Goal: Task Accomplishment & Management: Complete application form

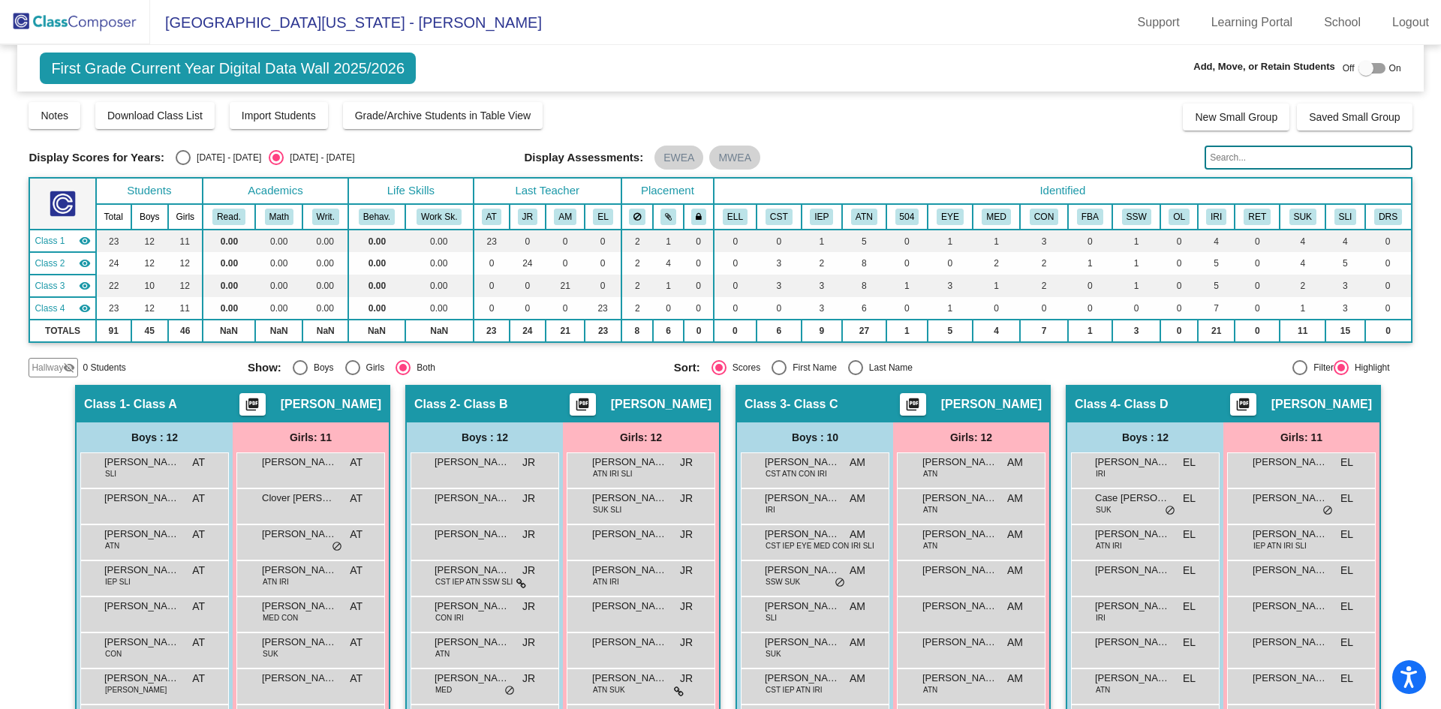
click at [80, 27] on img at bounding box center [75, 22] width 150 height 44
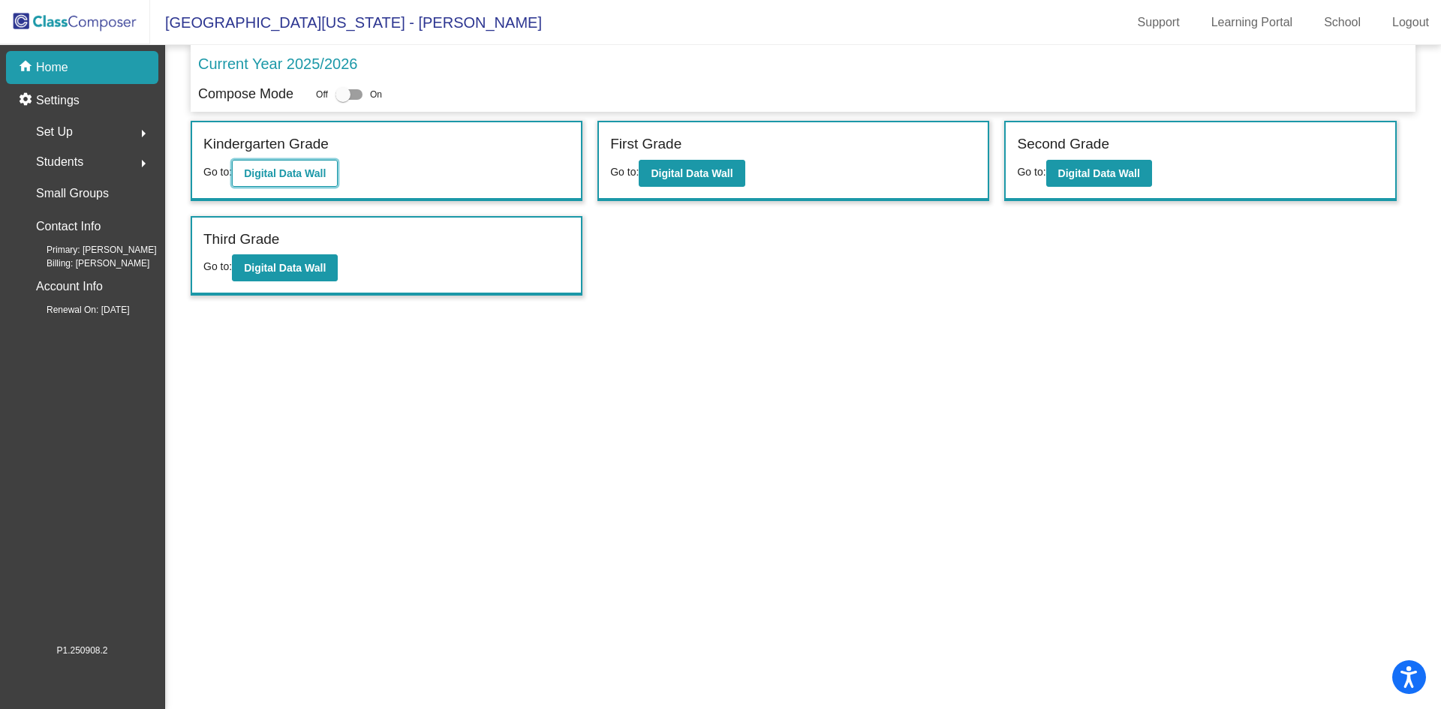
click at [270, 170] on b "Digital Data Wall" at bounding box center [285, 173] width 82 height 12
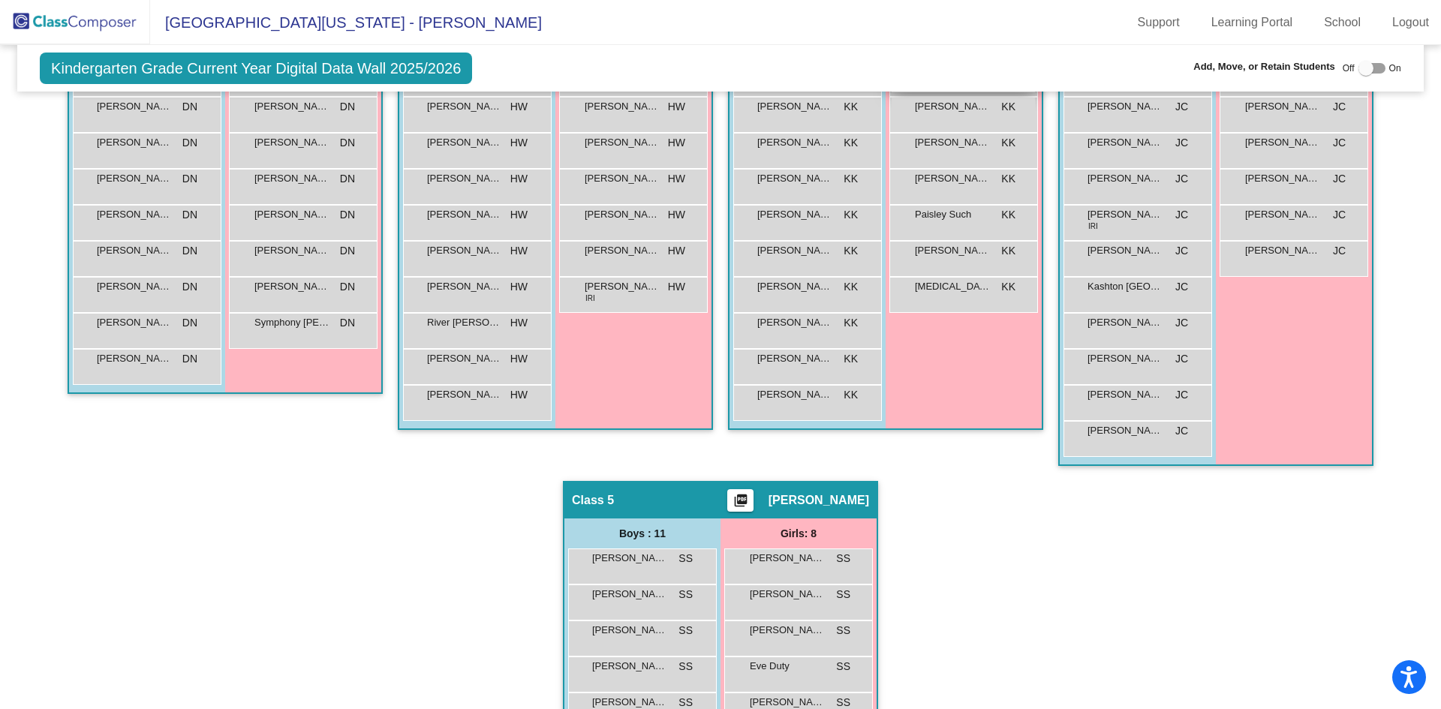
scroll to position [300, 0]
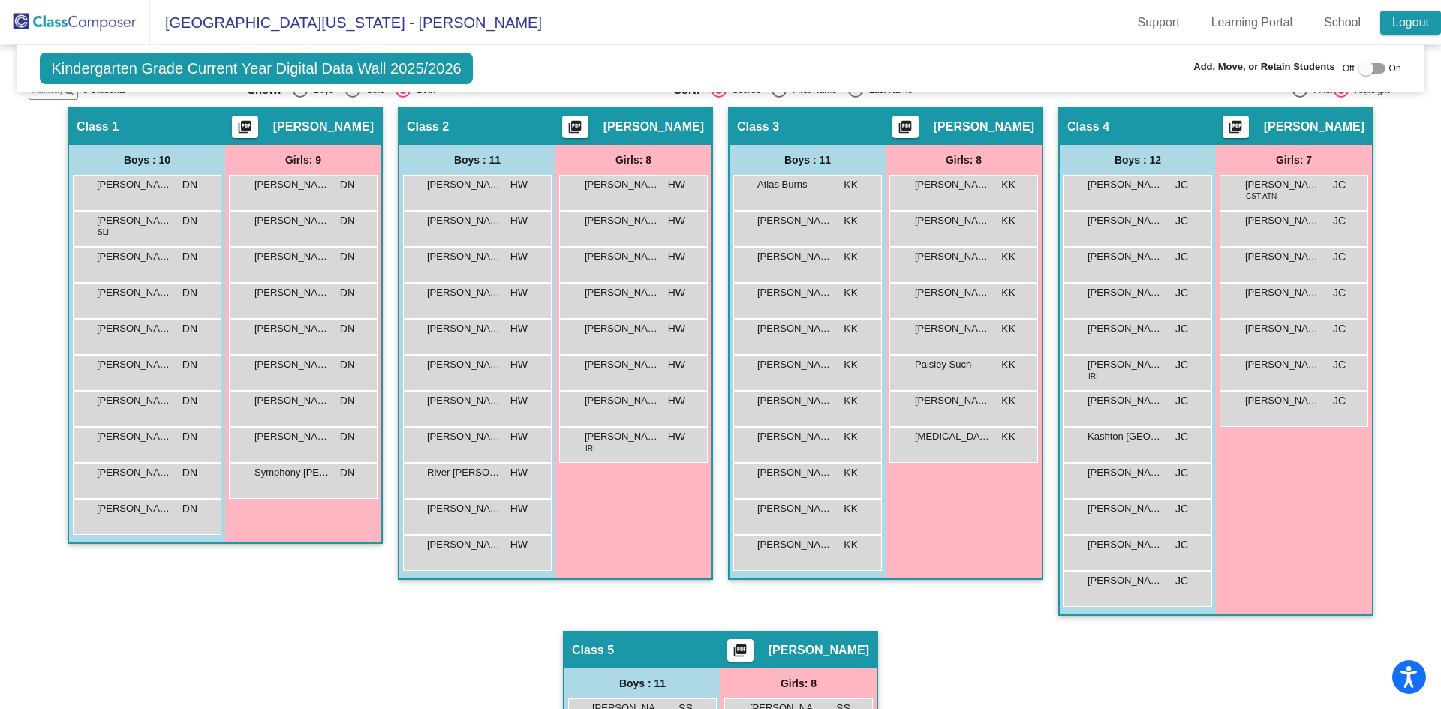
click at [1411, 20] on link "Logout" at bounding box center [1411, 23] width 61 height 24
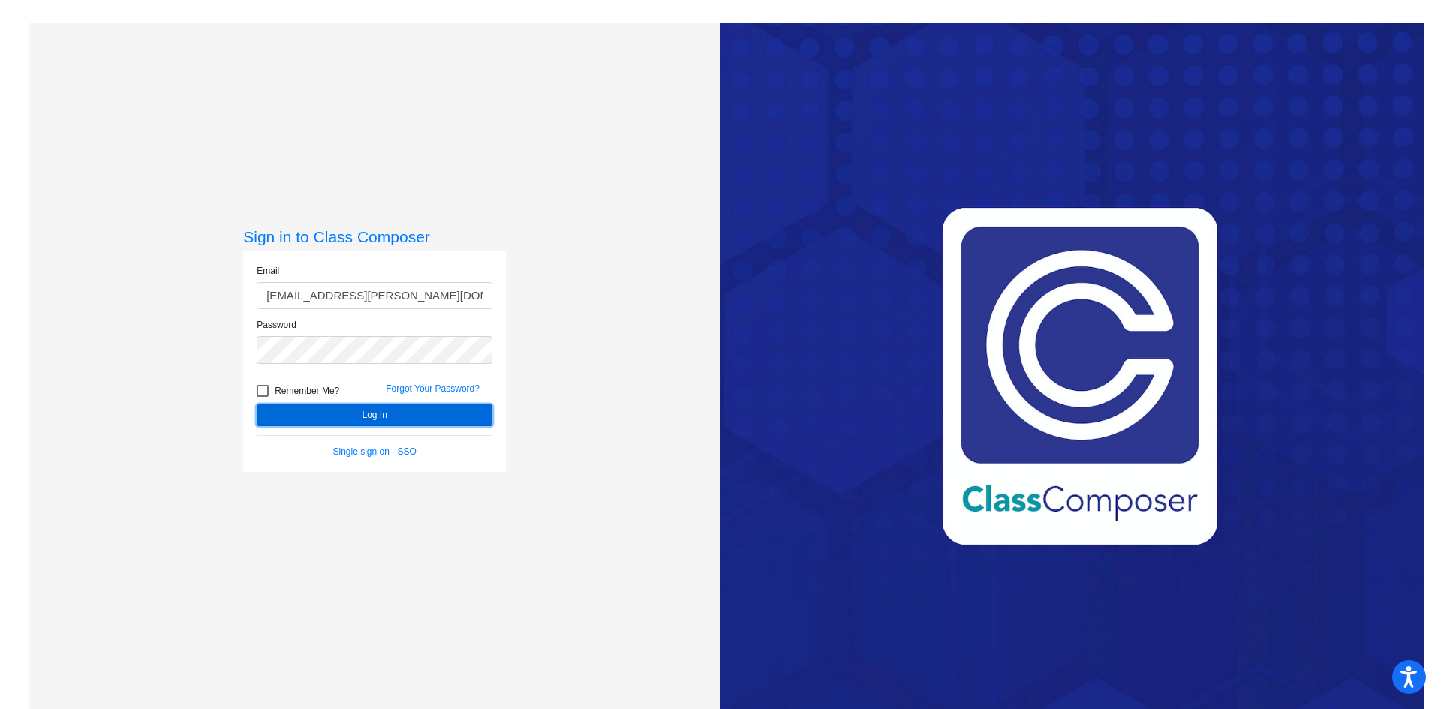
click at [365, 417] on button "Log In" at bounding box center [375, 416] width 236 height 22
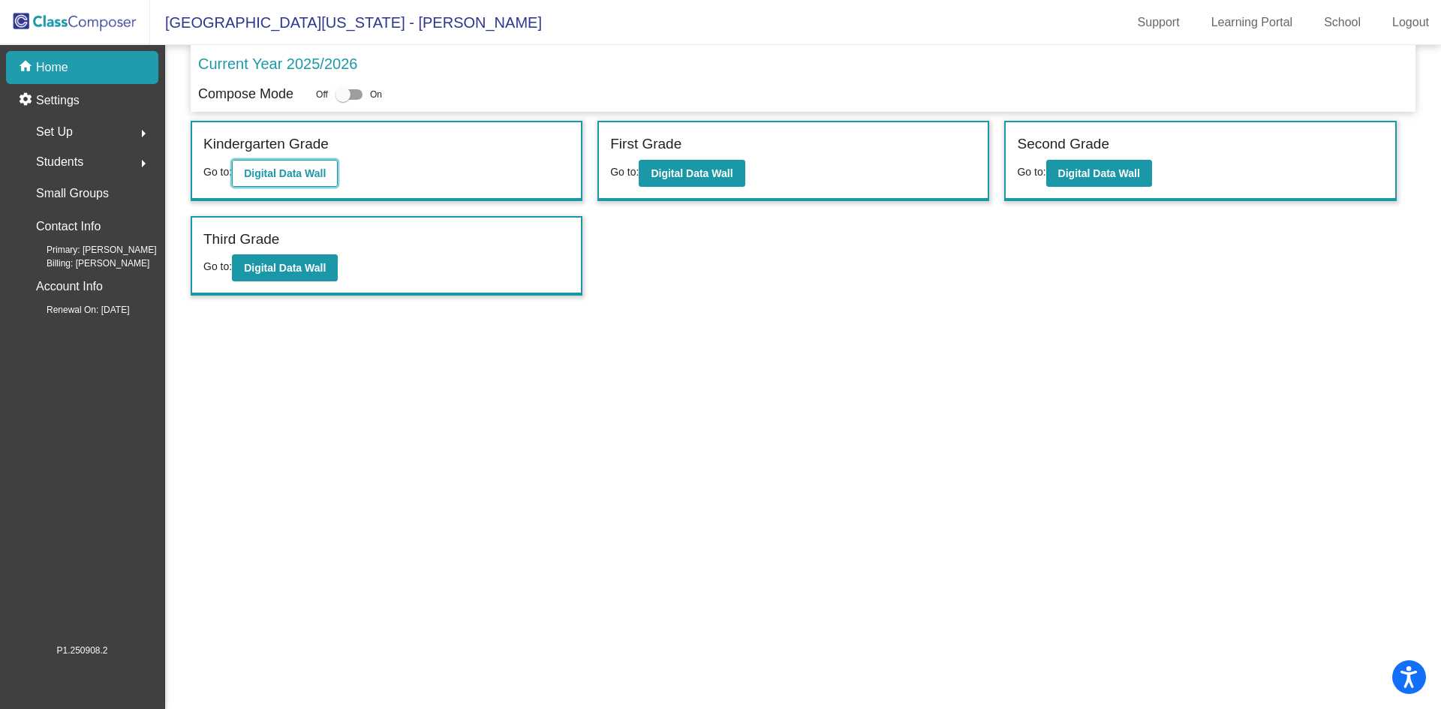
click at [305, 167] on b "Digital Data Wall" at bounding box center [285, 173] width 82 height 12
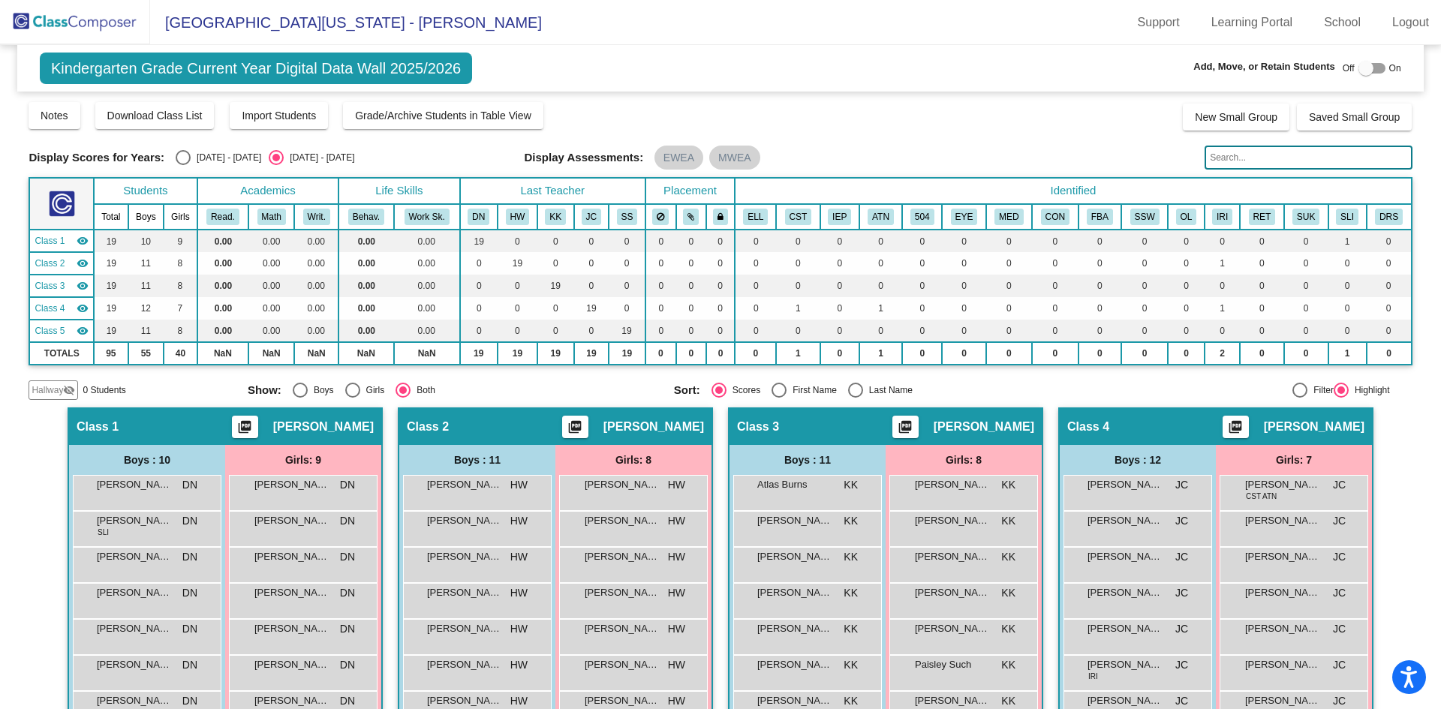
click at [1360, 65] on div at bounding box center [1366, 68] width 15 height 15
checkbox input "true"
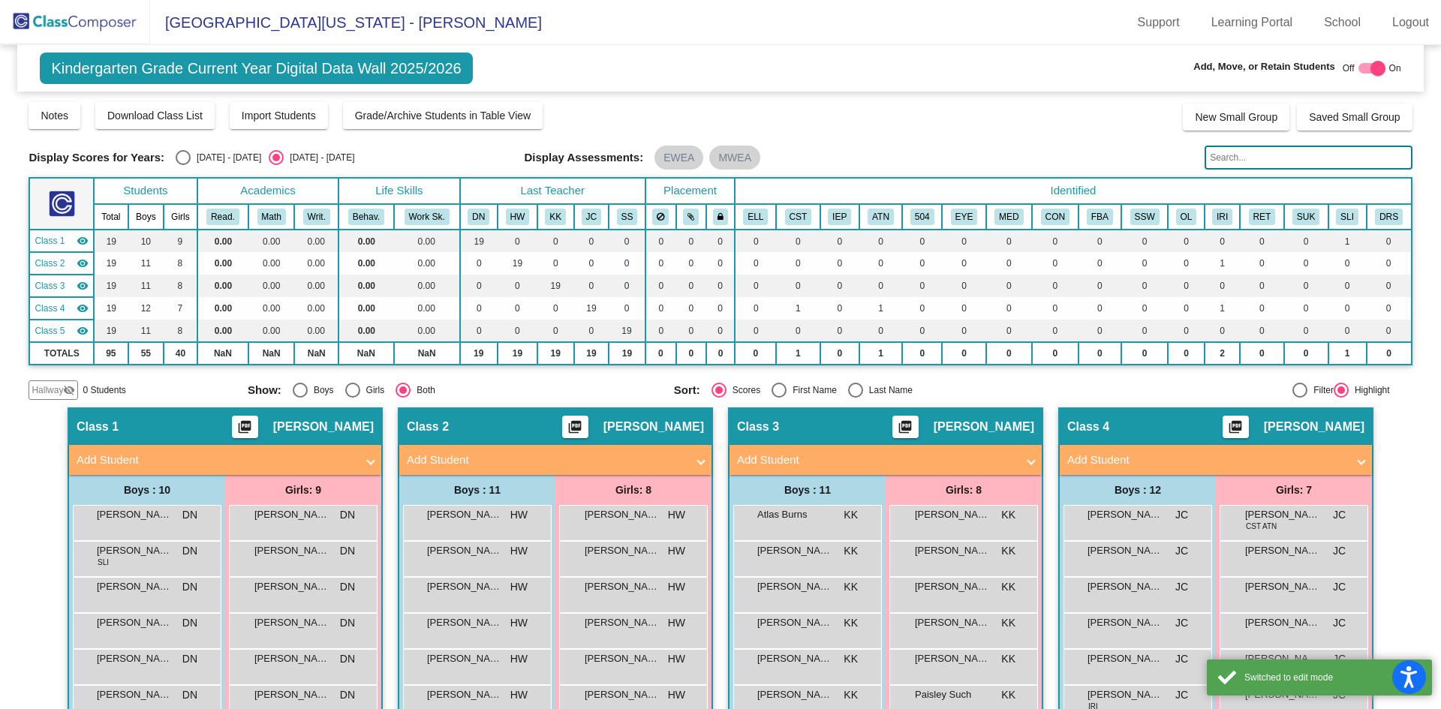
scroll to position [150, 0]
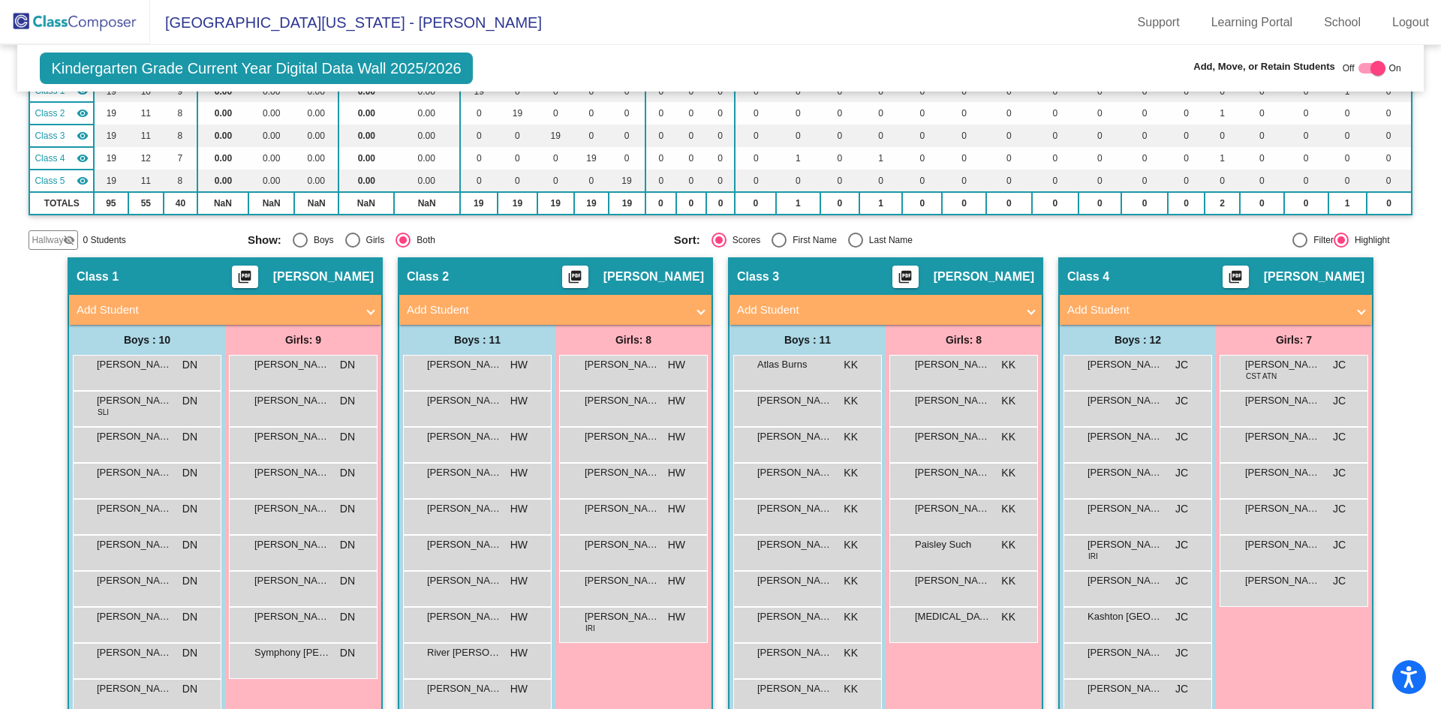
click at [302, 309] on mat-panel-title "Add Student" at bounding box center [216, 310] width 279 height 17
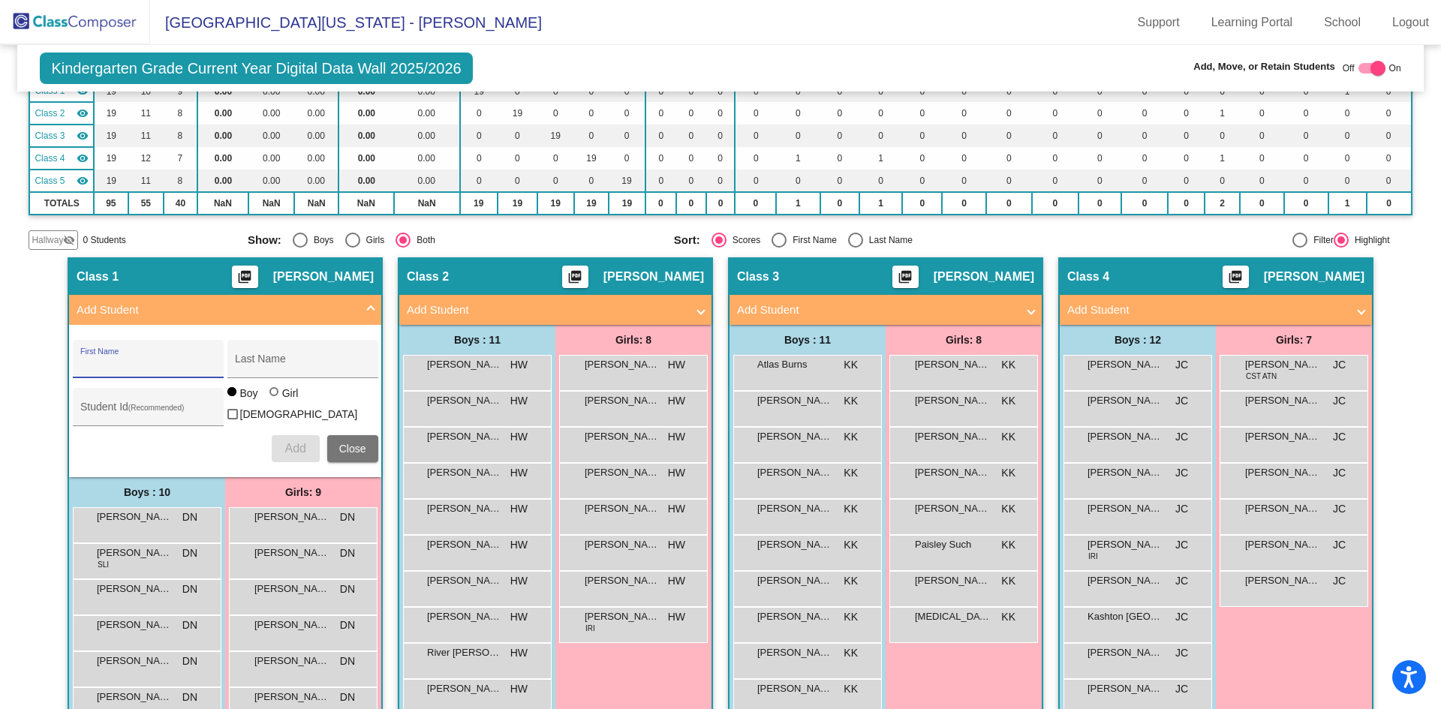
click at [153, 366] on input "First Name" at bounding box center [147, 365] width 135 height 12
type input "Jax"
type input "[PERSON_NAME]"
click at [149, 400] on div "Student Id (Recommended)" at bounding box center [147, 411] width 135 height 31
type input "3810189"
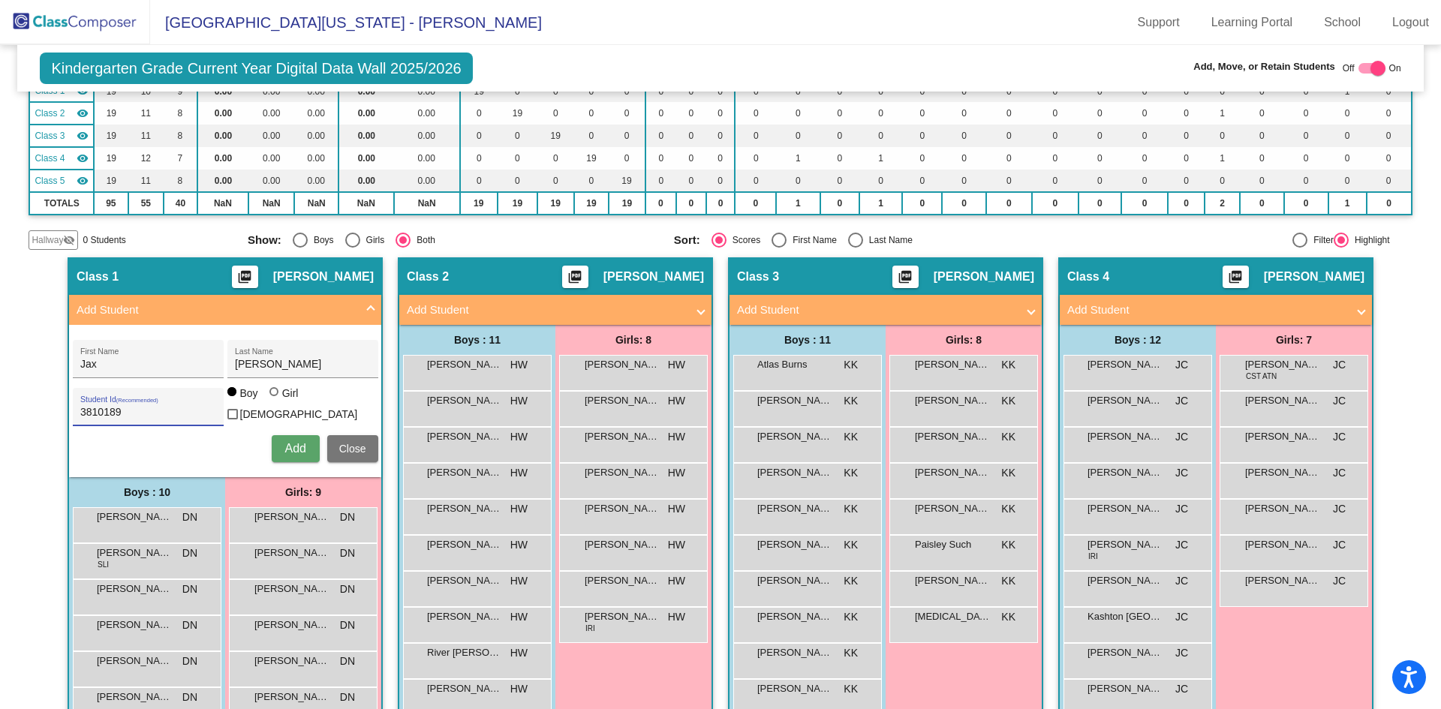
click at [289, 444] on span "Add" at bounding box center [295, 448] width 21 height 13
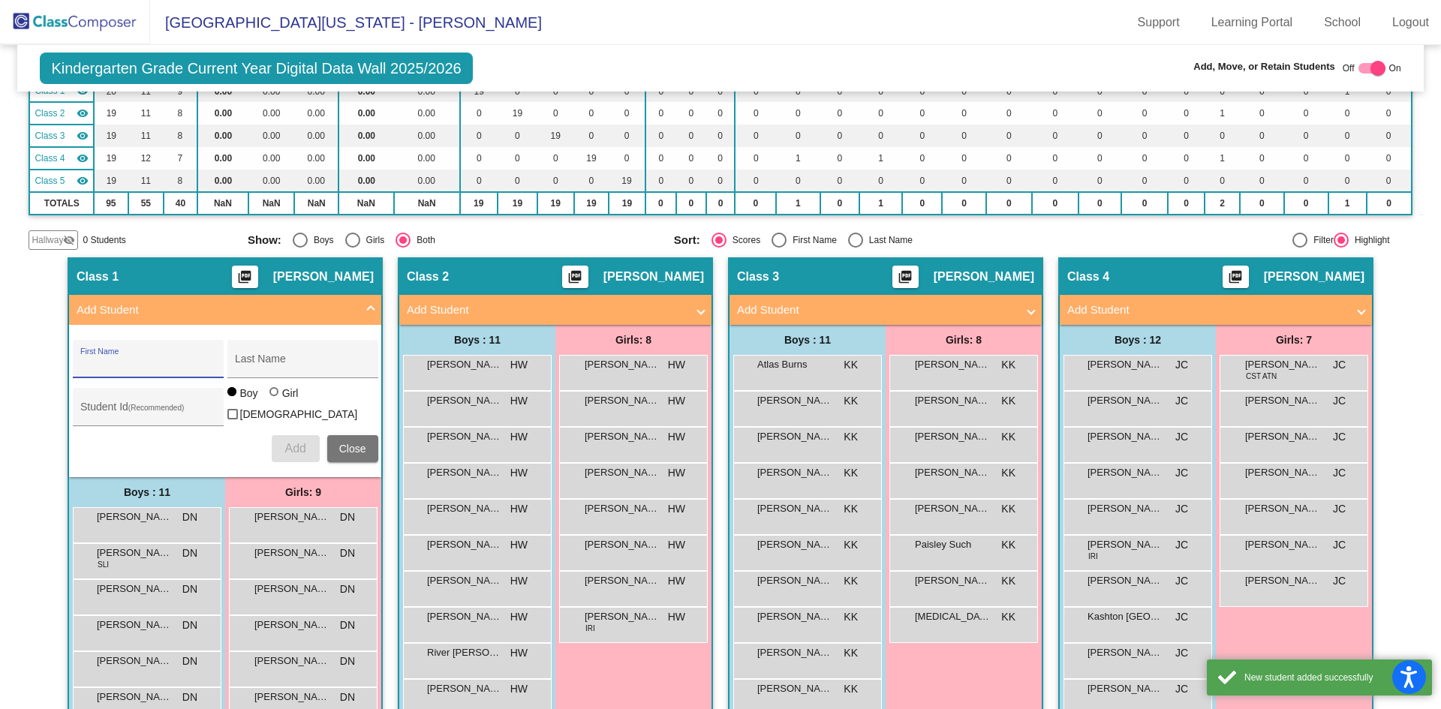
click at [350, 443] on span "Close" at bounding box center [352, 449] width 27 height 12
